Goal: Navigation & Orientation: Find specific page/section

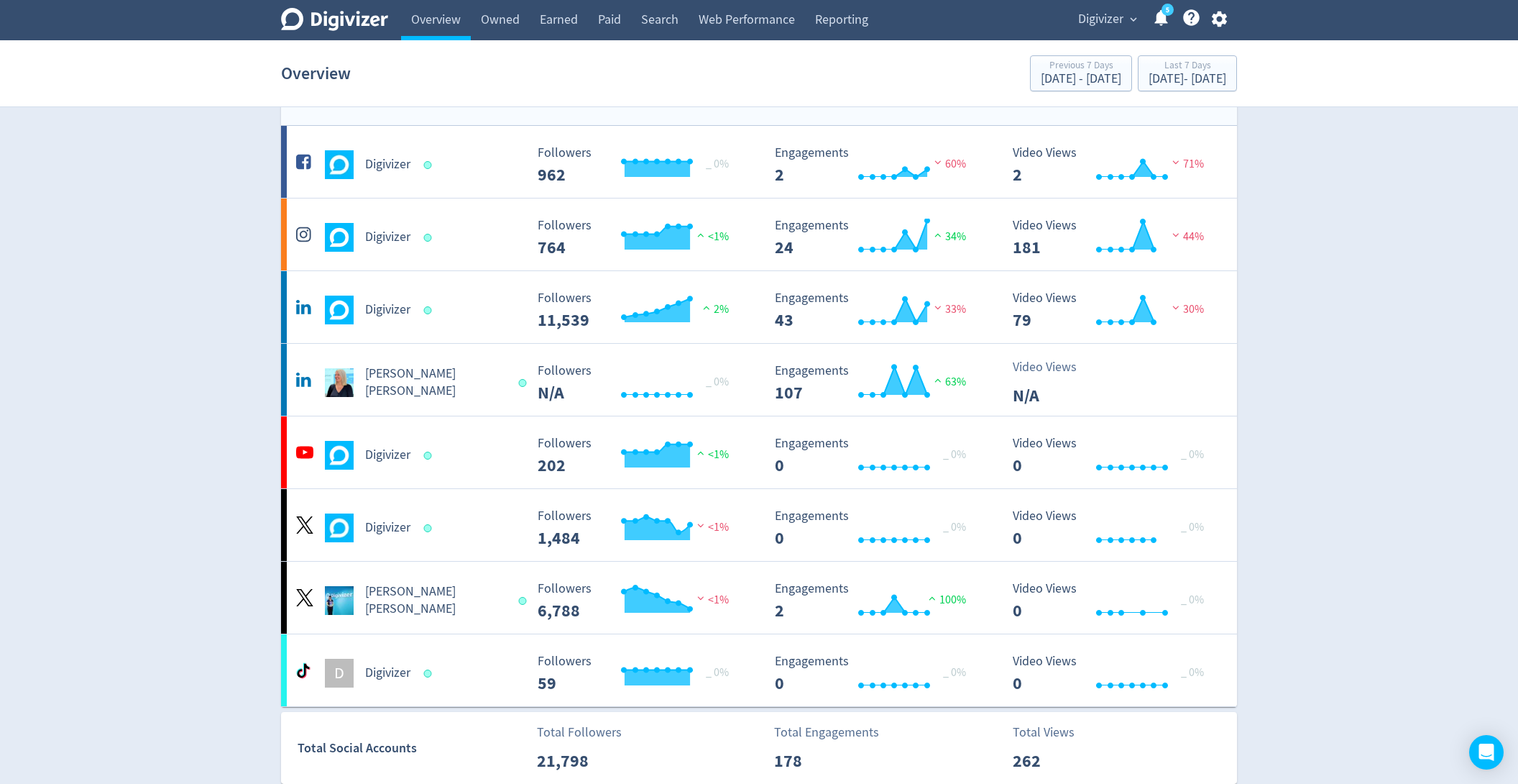
scroll to position [44, 0]
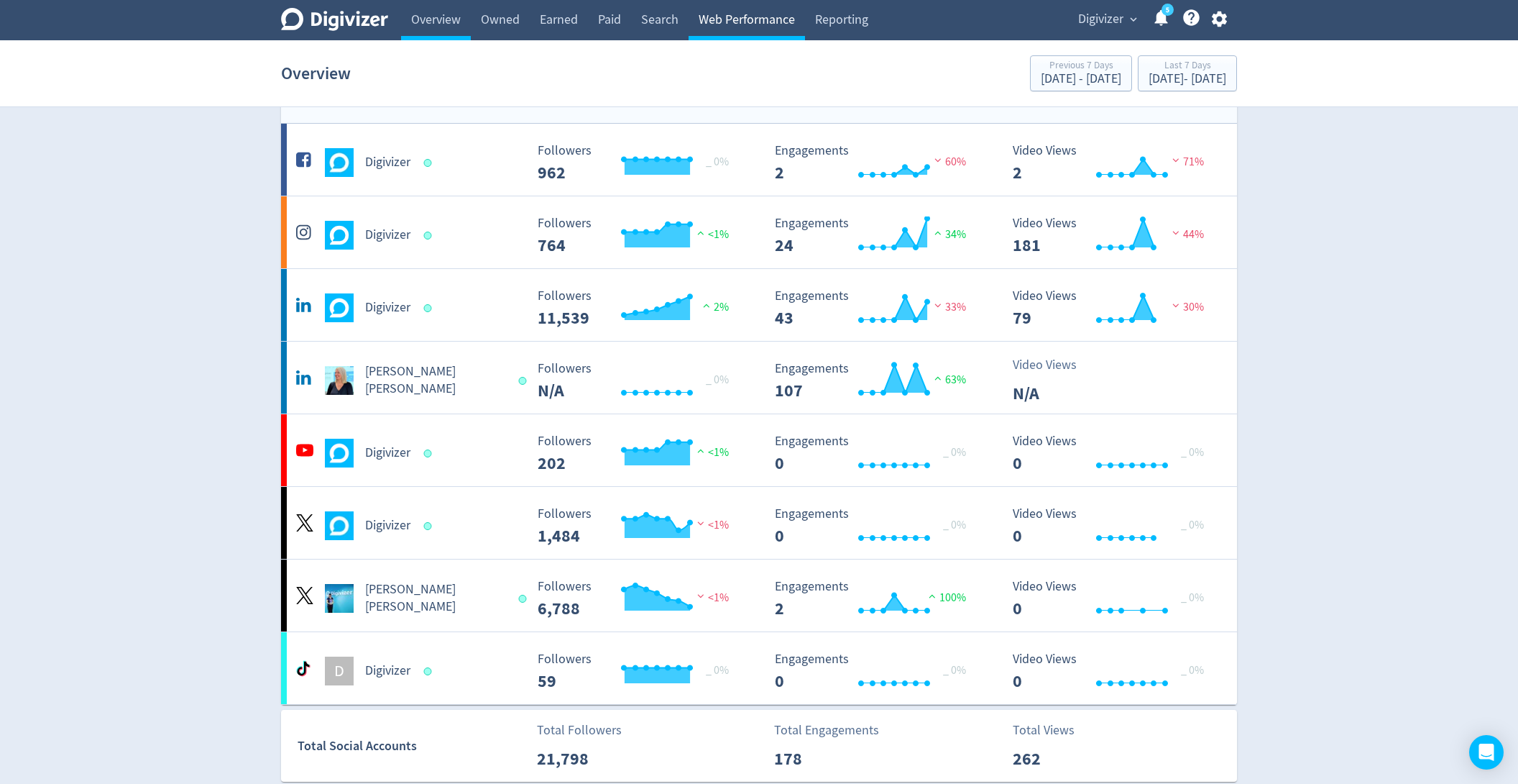
click at [745, 26] on link "Web Performance" at bounding box center [747, 20] width 117 height 40
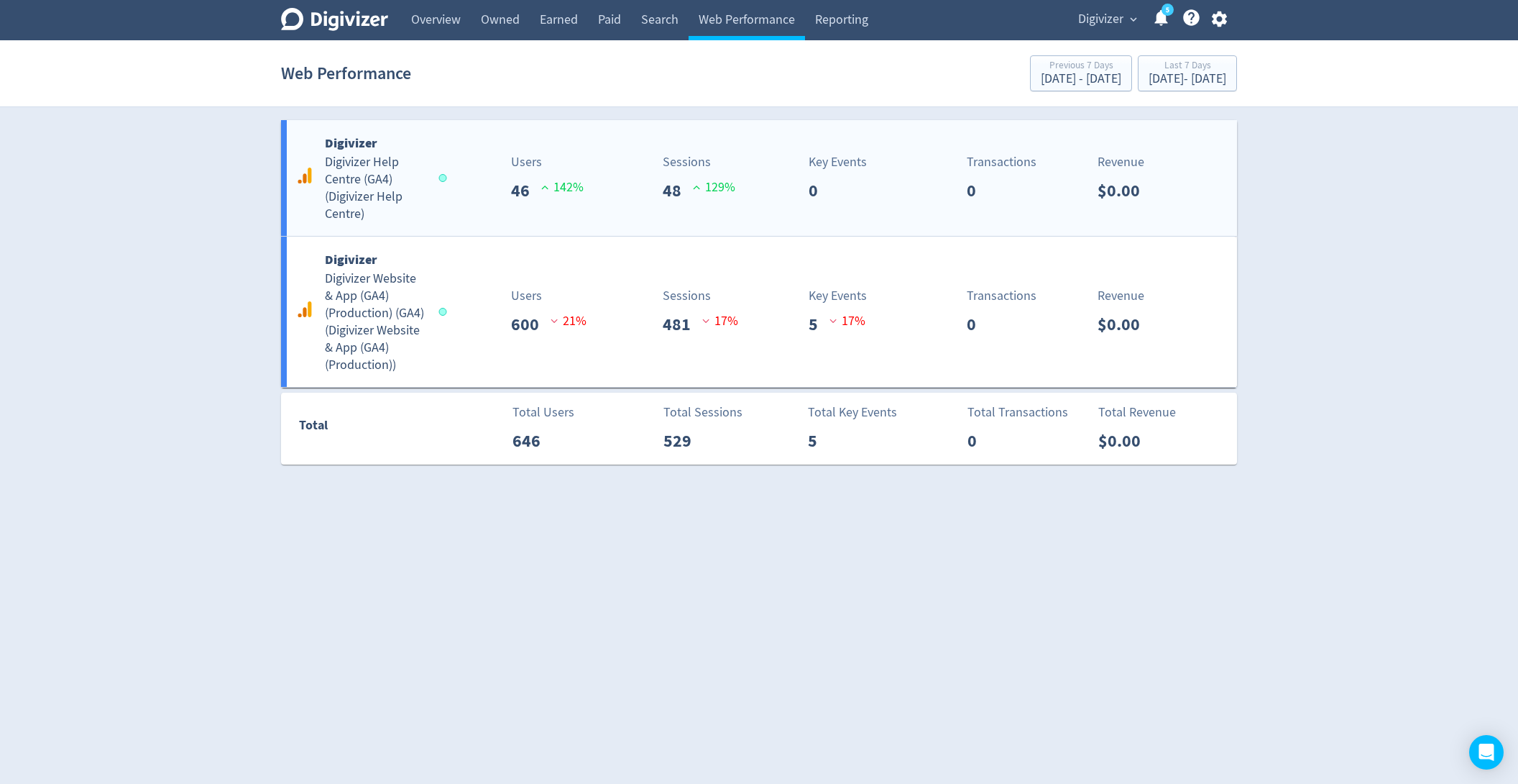
click at [588, 213] on div "Digivizer Digivizer Help Centre (GA4) ( Digivizer Help Centre ) Users 46 142 % …" at bounding box center [759, 178] width 956 height 116
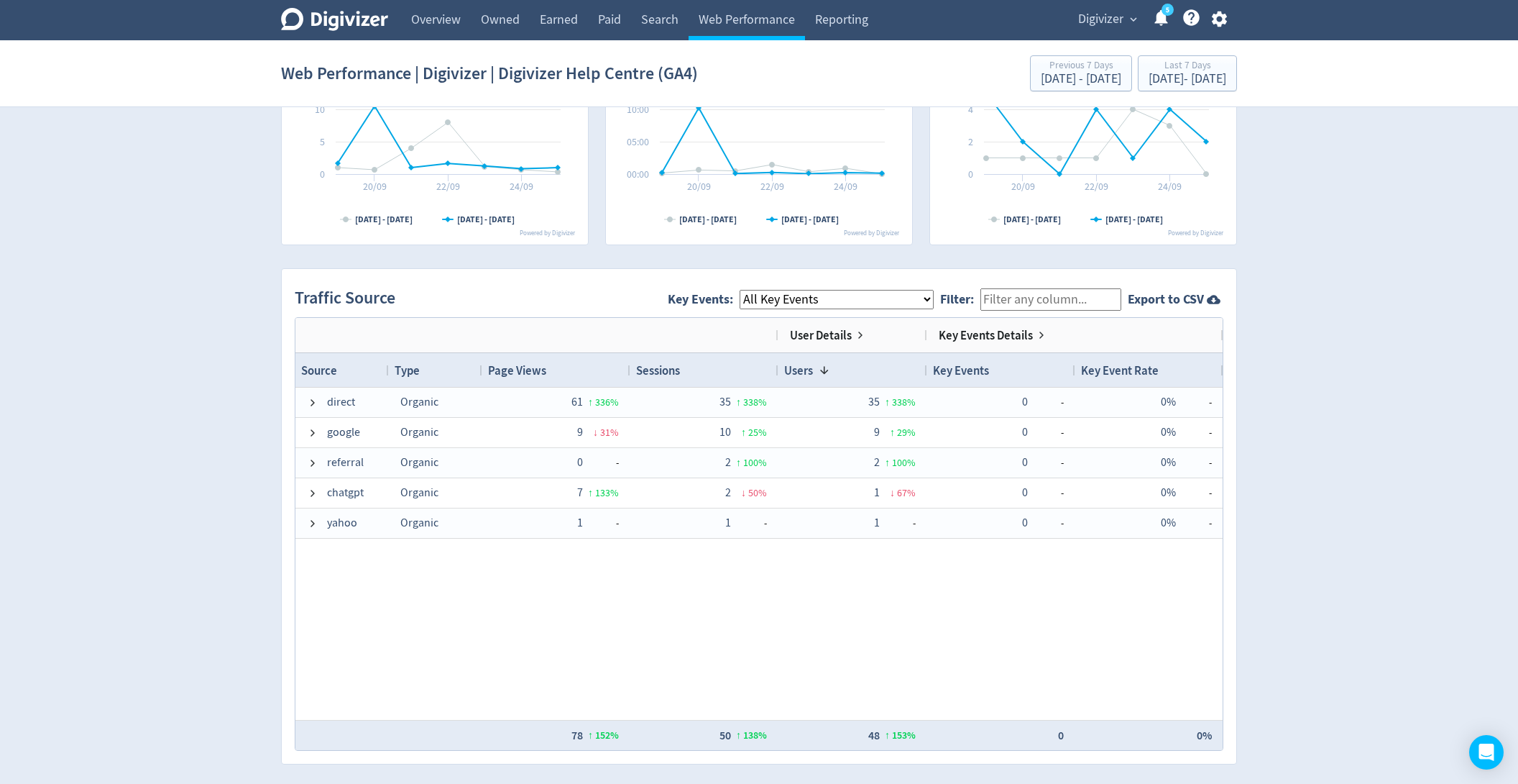
scroll to position [787, 0]
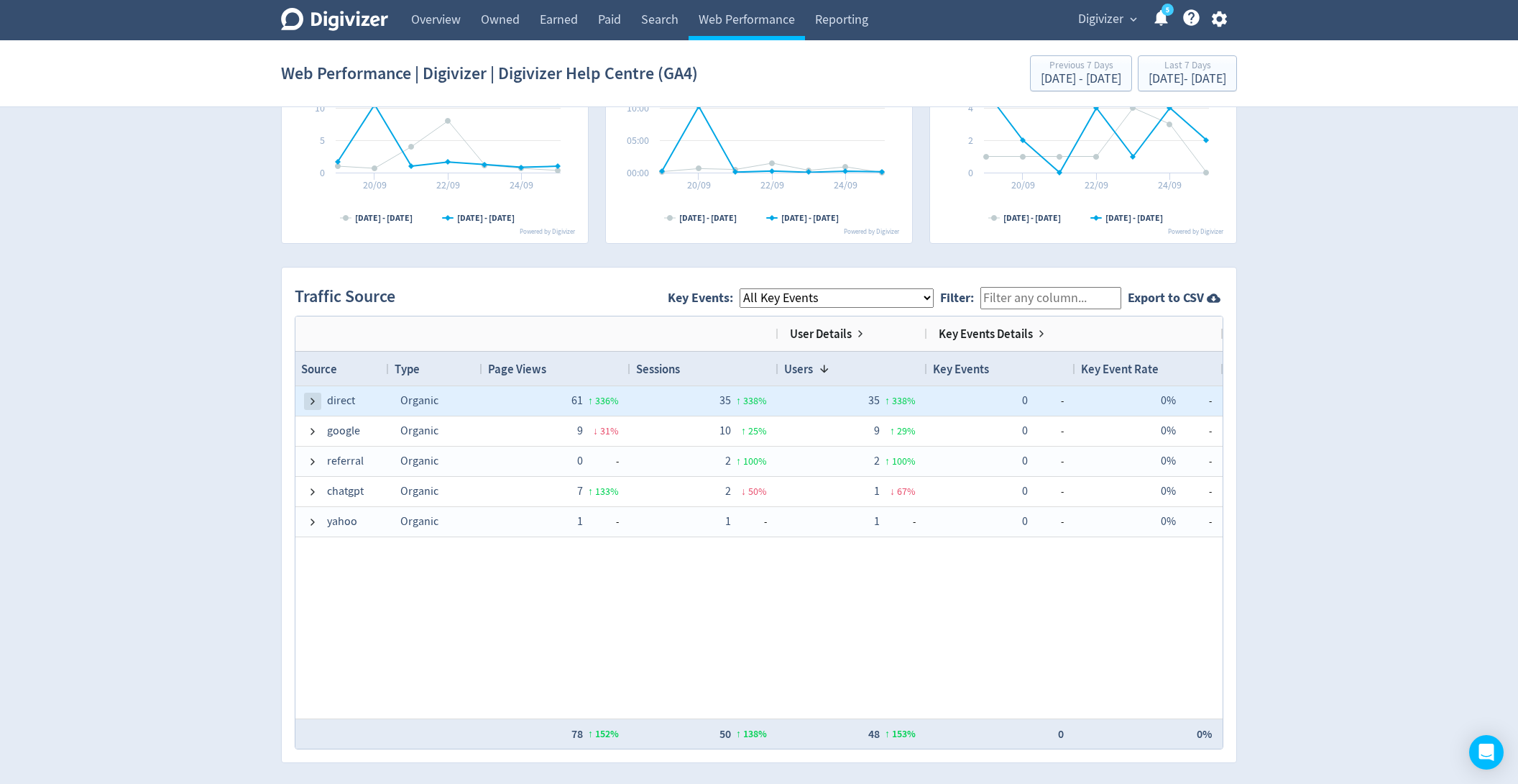
click at [312, 395] on span at bounding box center [313, 401] width 12 height 12
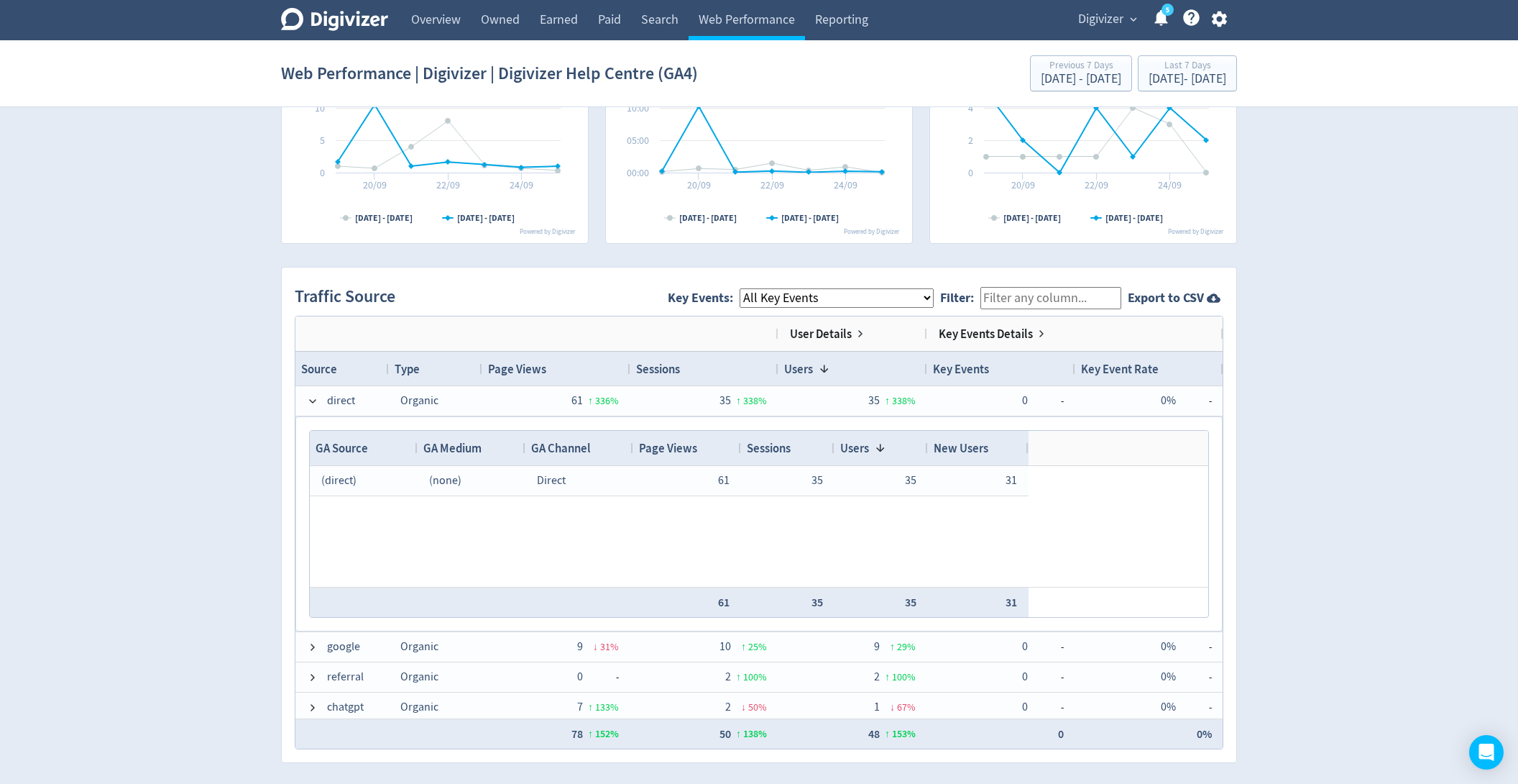
scroll to position [795, 0]
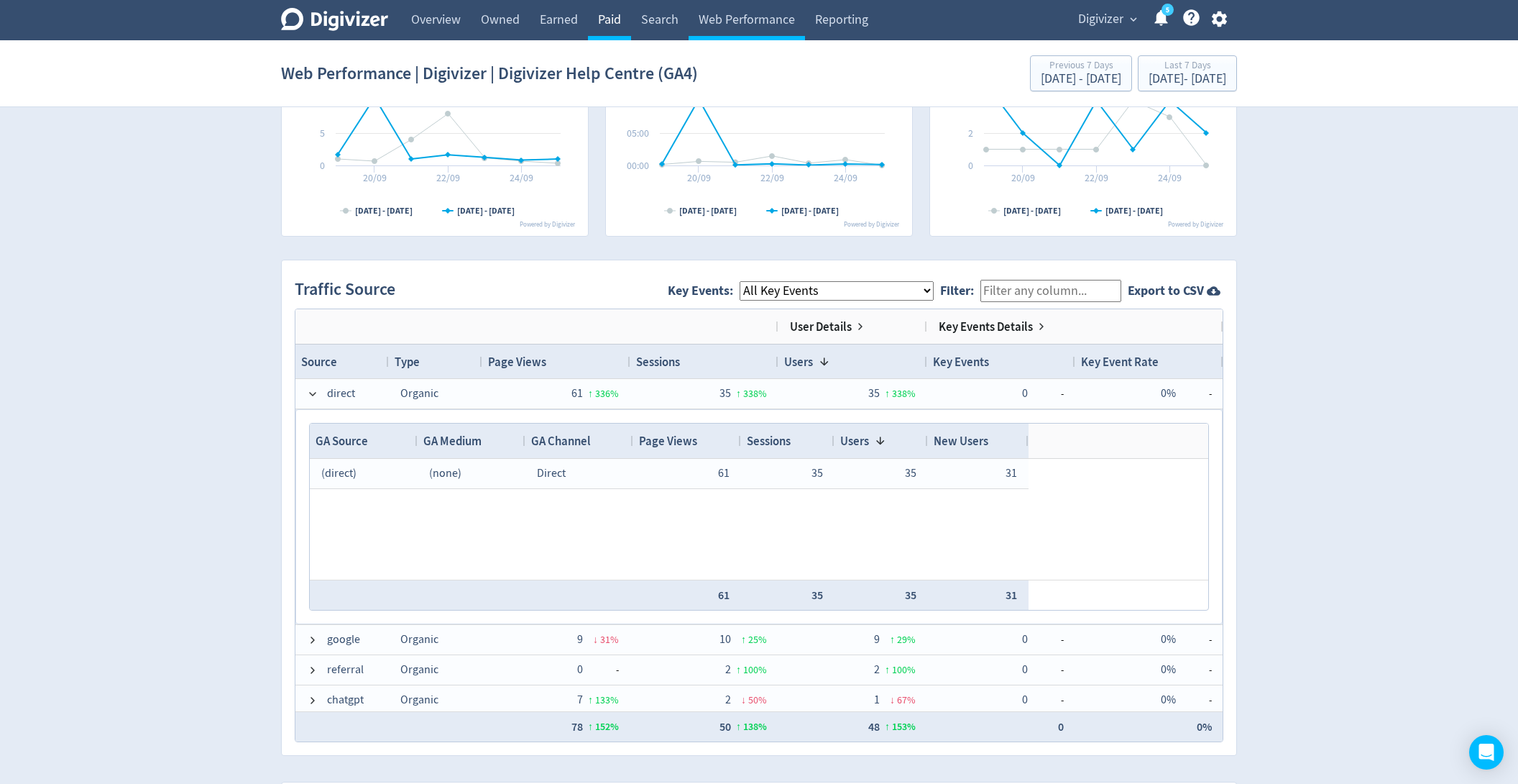
click at [620, 28] on link "Paid" at bounding box center [609, 20] width 43 height 40
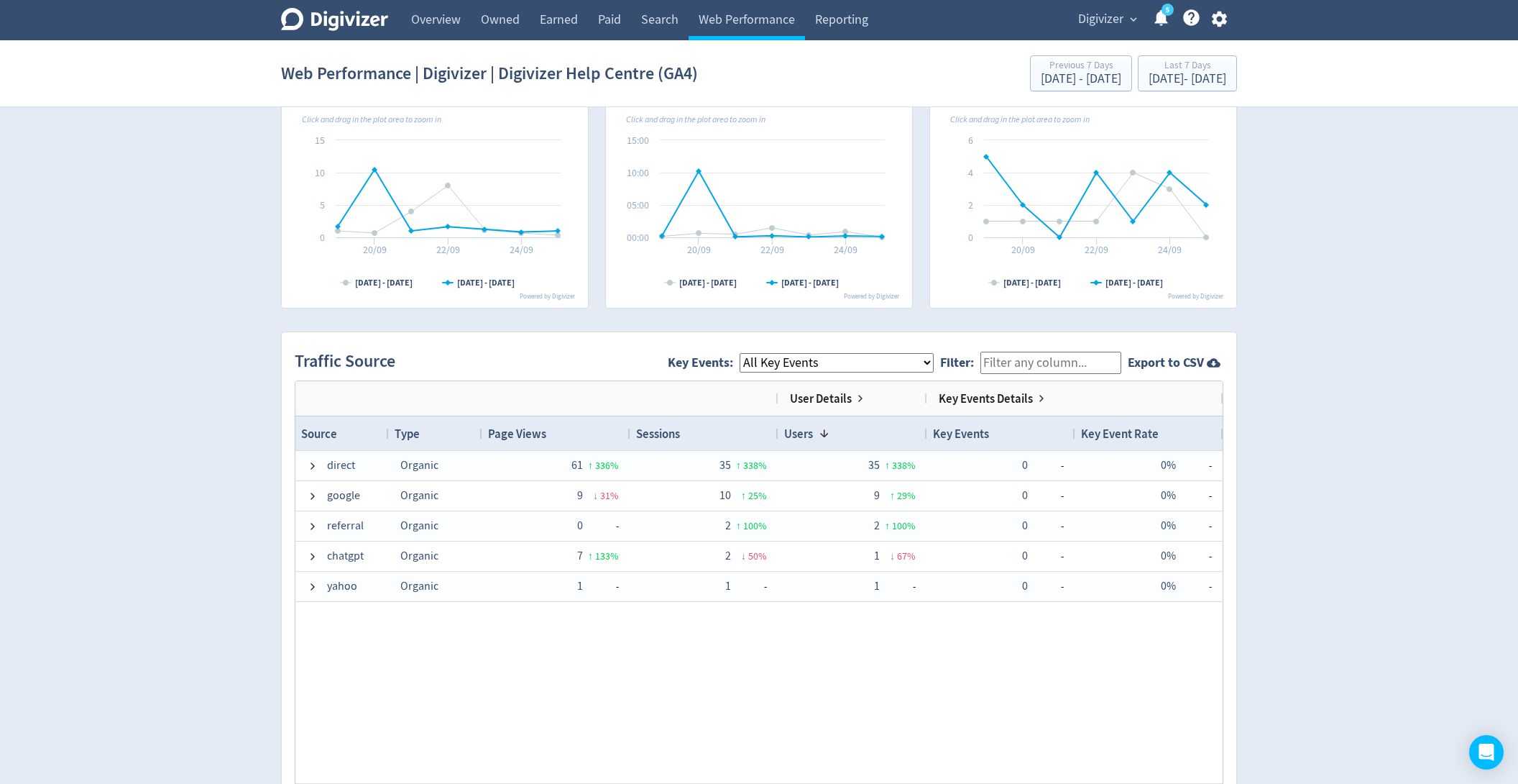
scroll to position [815, 0]
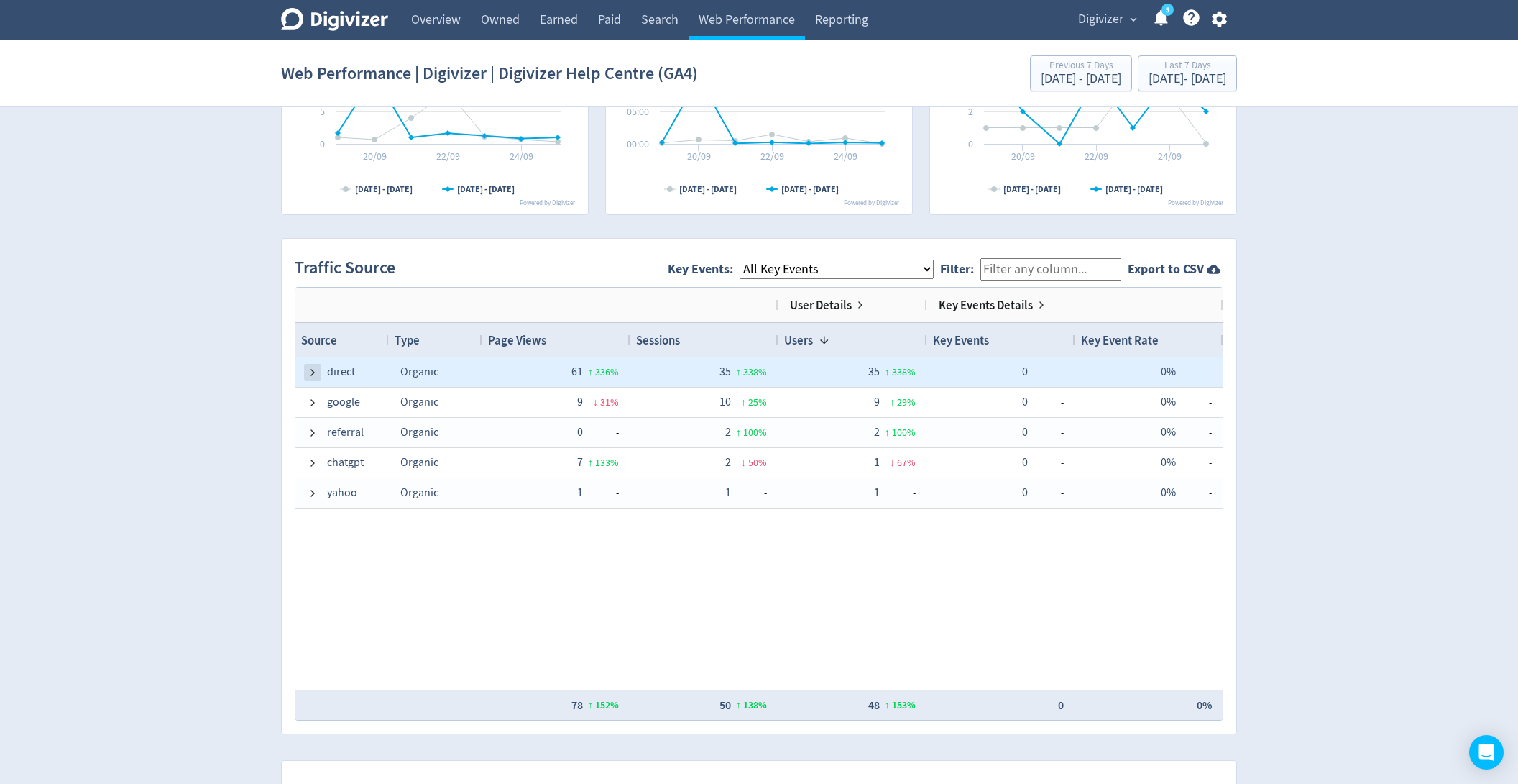
click at [308, 368] on span at bounding box center [313, 373] width 12 height 12
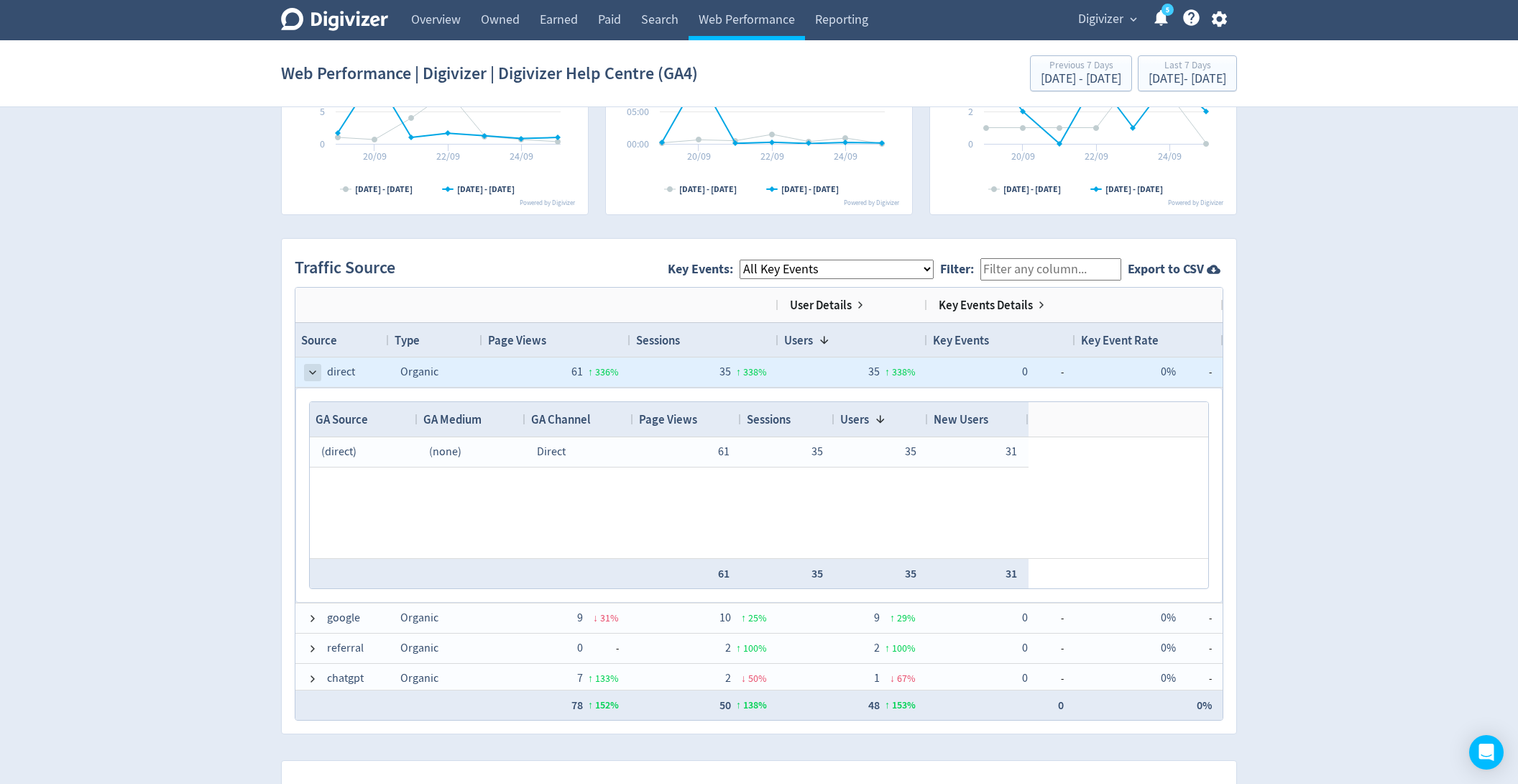
click at [308, 367] on span at bounding box center [313, 373] width 12 height 12
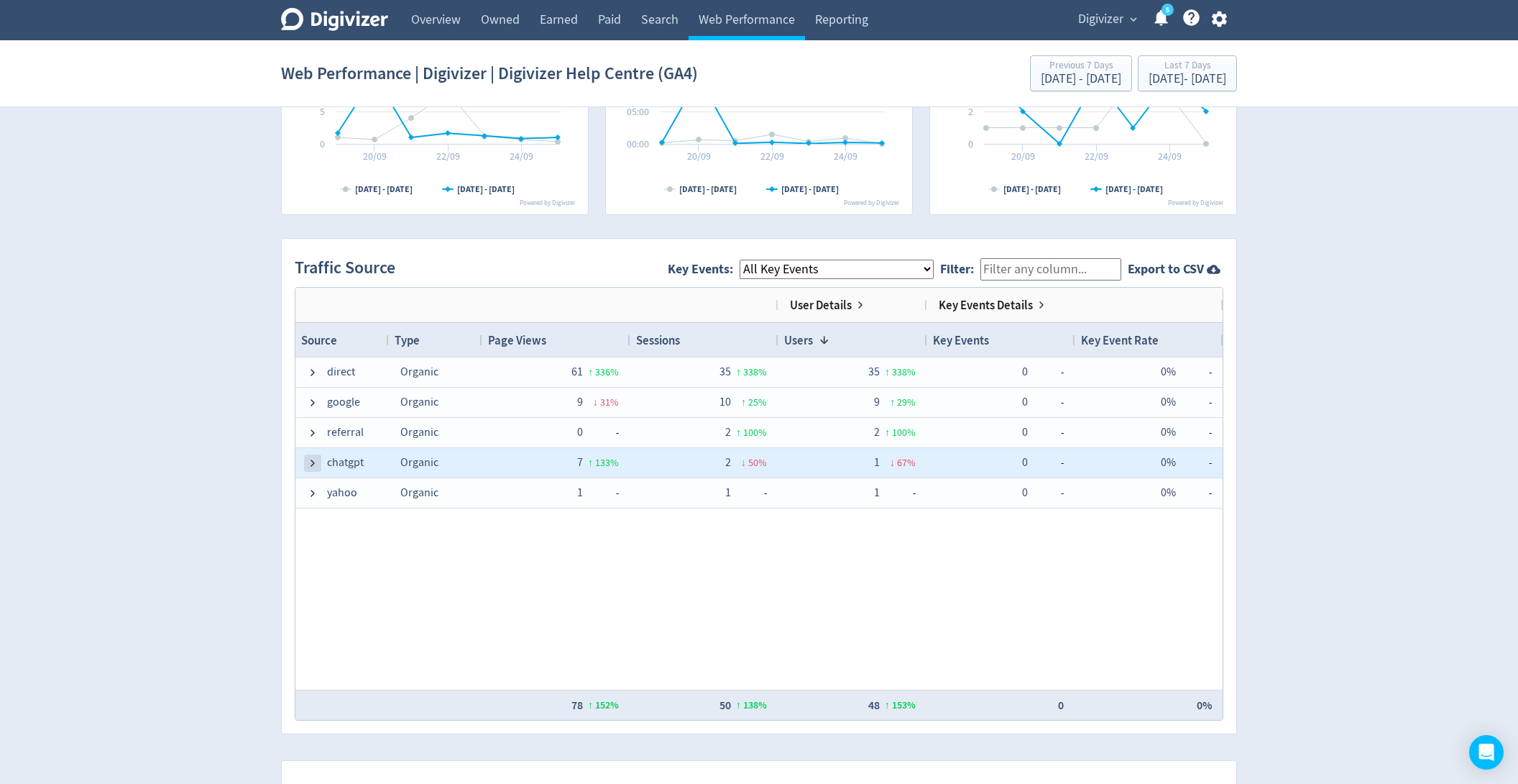
click at [309, 459] on span at bounding box center [313, 463] width 12 height 12
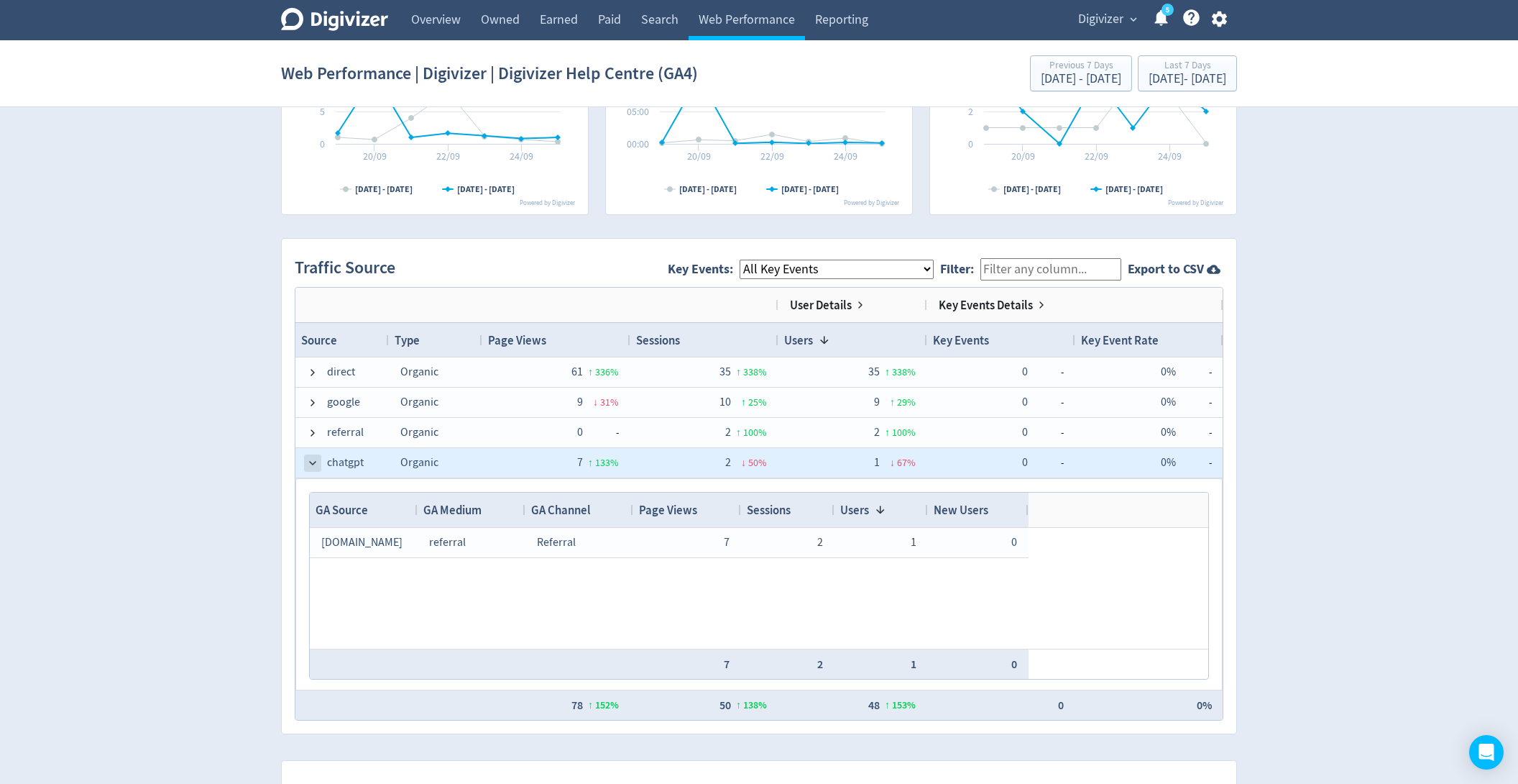
click at [310, 457] on span at bounding box center [313, 463] width 12 height 12
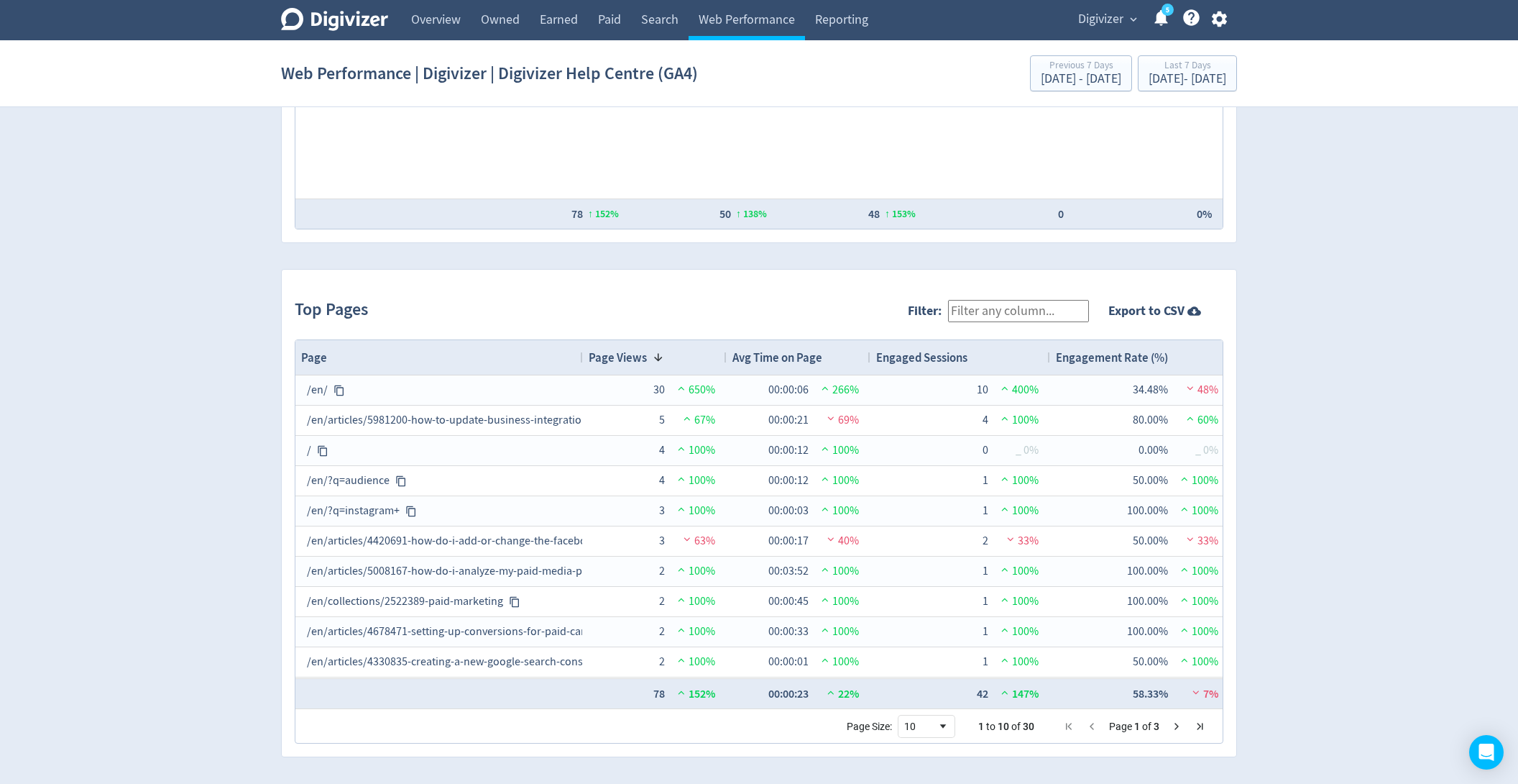
scroll to position [1308, 0]
